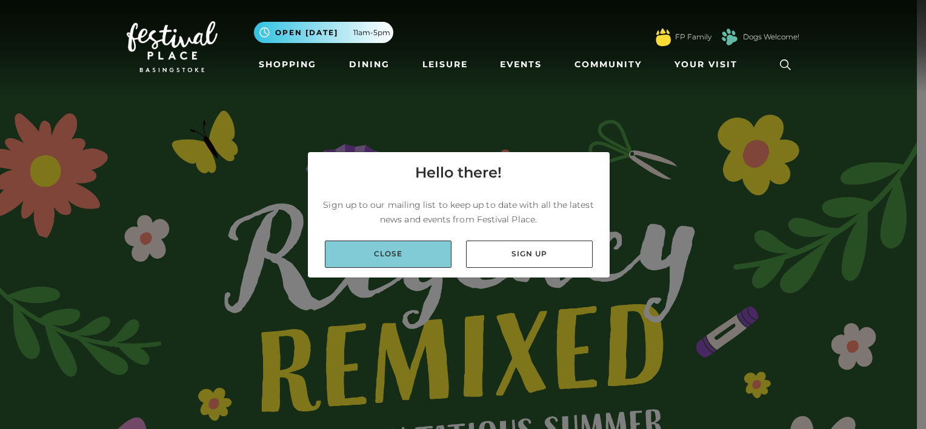
click at [424, 253] on link "Close" at bounding box center [388, 254] width 127 height 27
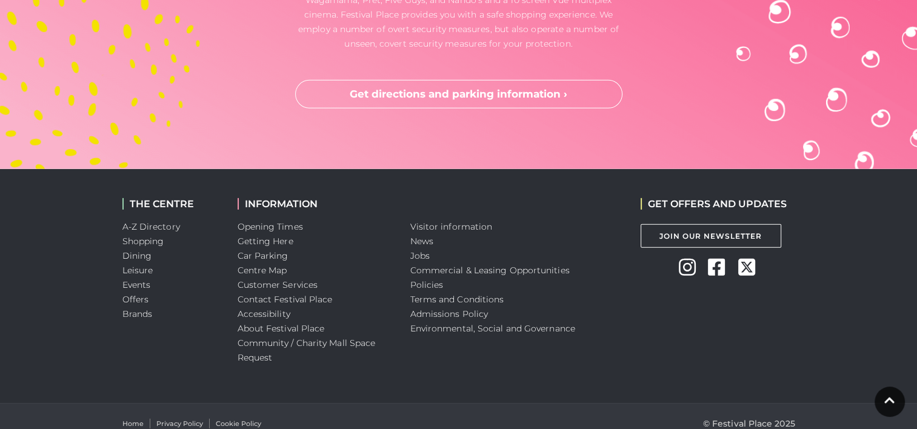
scroll to position [3746, 0]
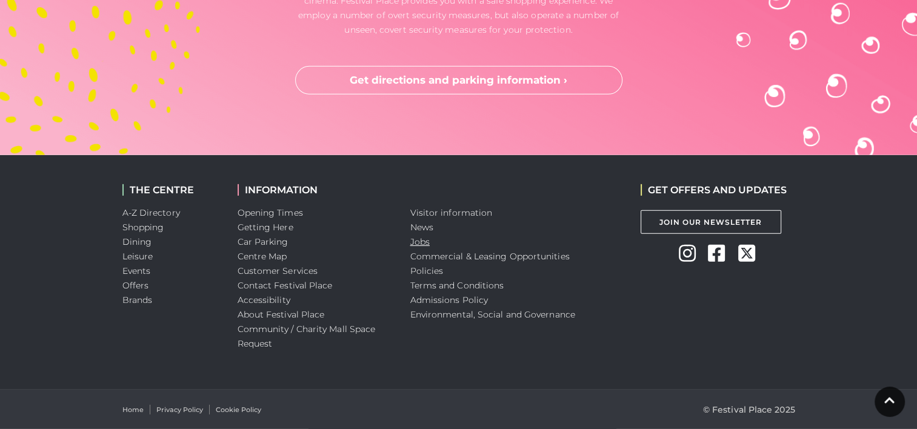
click at [421, 236] on link "Jobs" at bounding box center [419, 241] width 19 height 11
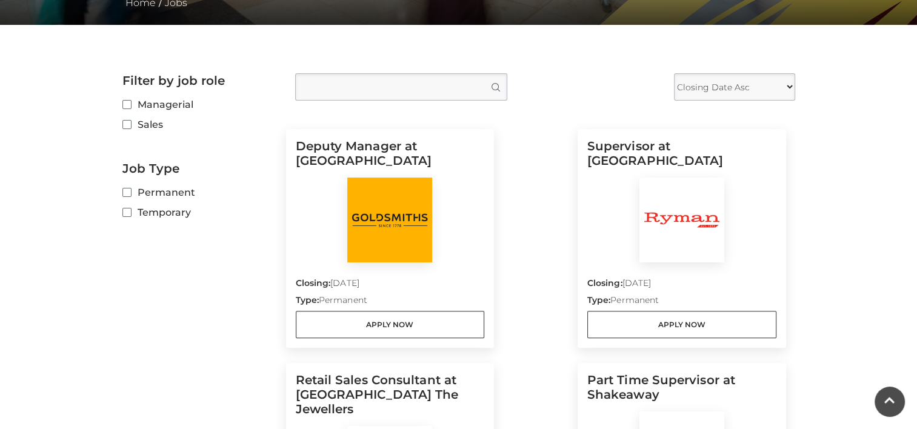
scroll to position [279, 0]
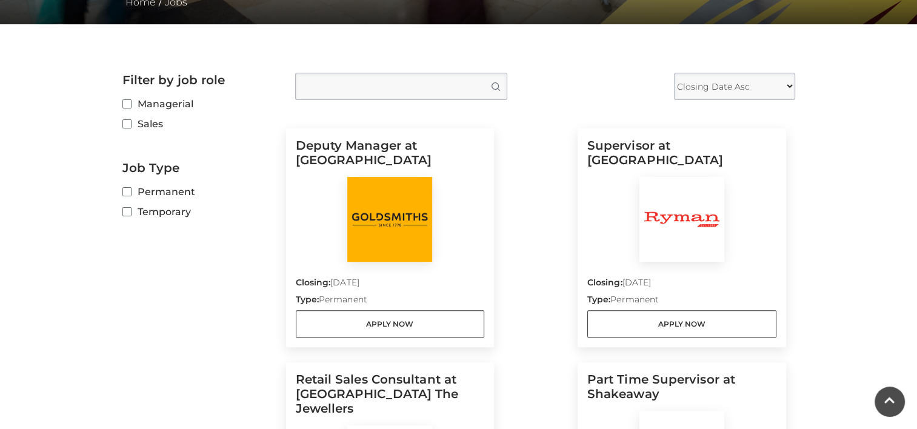
click at [149, 120] on label "Sales" at bounding box center [199, 123] width 155 height 15
click at [130, 121] on input "Sales" at bounding box center [126, 125] width 8 height 8
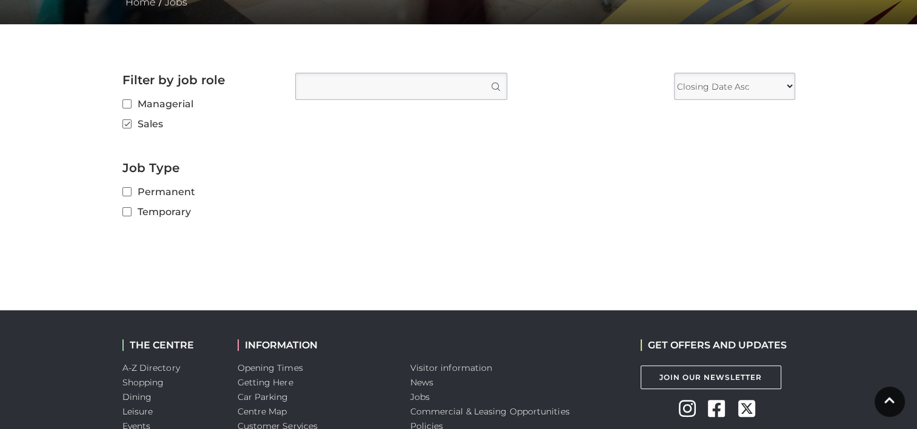
click at [149, 120] on label "Sales" at bounding box center [199, 123] width 155 height 15
click at [130, 121] on input "Sales" at bounding box center [126, 125] width 8 height 8
checkbox input "false"
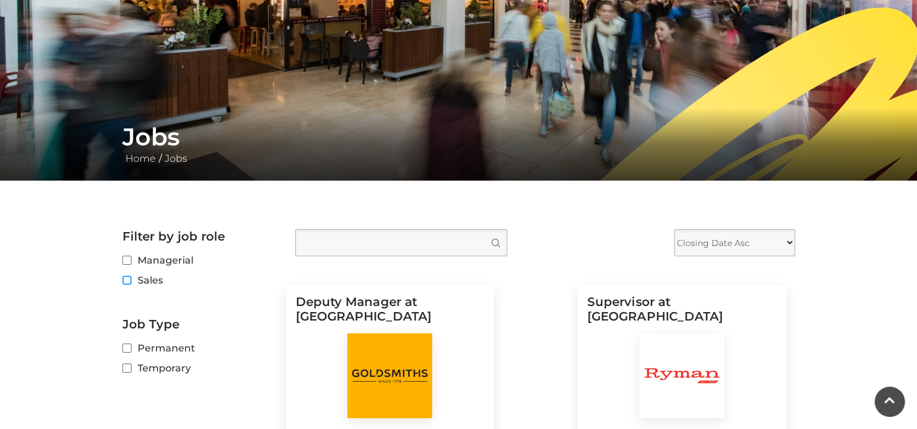
scroll to position [0, 0]
